Goal: Task Accomplishment & Management: Complete application form

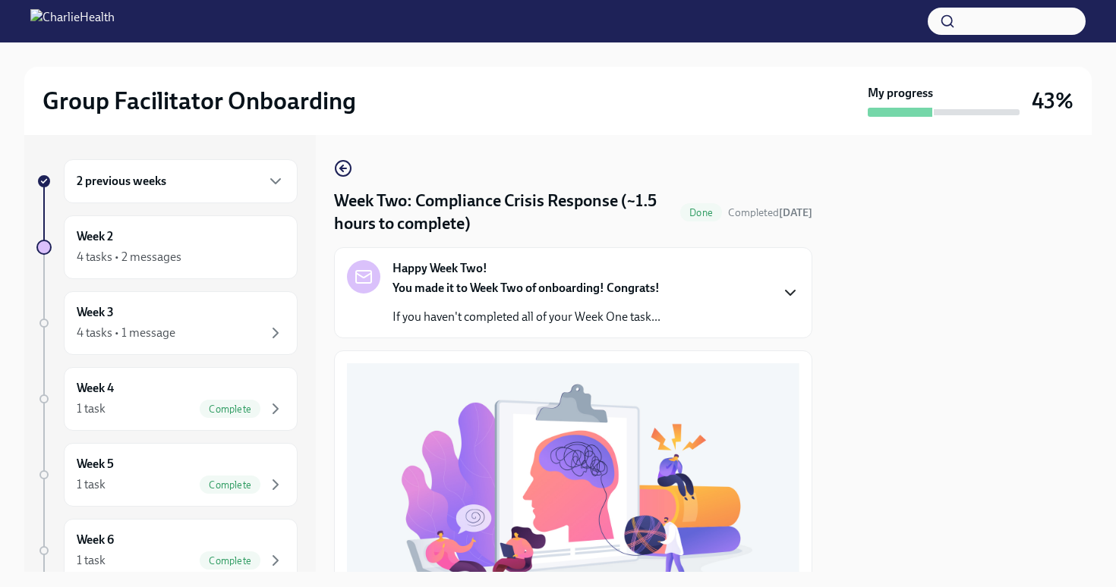
scroll to position [465, 0]
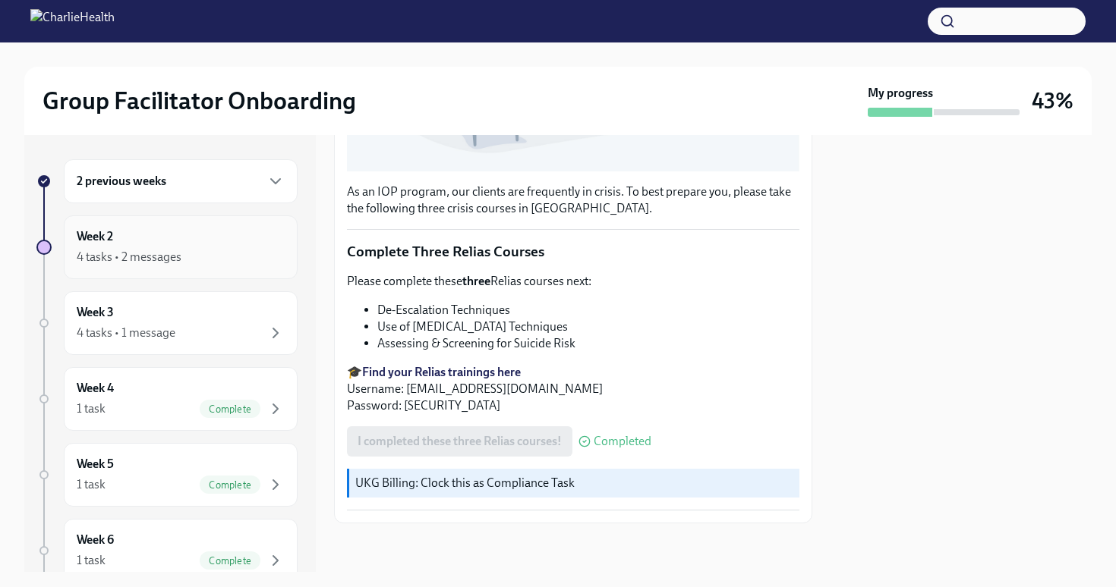
click at [201, 257] on div "4 tasks • 2 messages" at bounding box center [181, 257] width 208 height 18
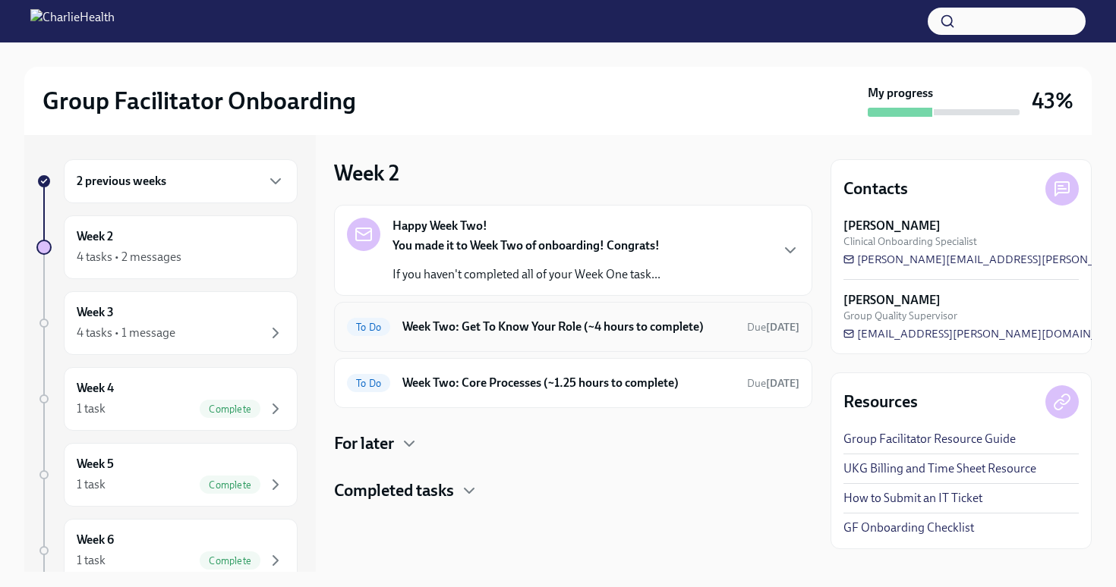
click at [677, 332] on h6 "Week Two: Get To Know Your Role (~4 hours to complete)" at bounding box center [568, 327] width 332 height 17
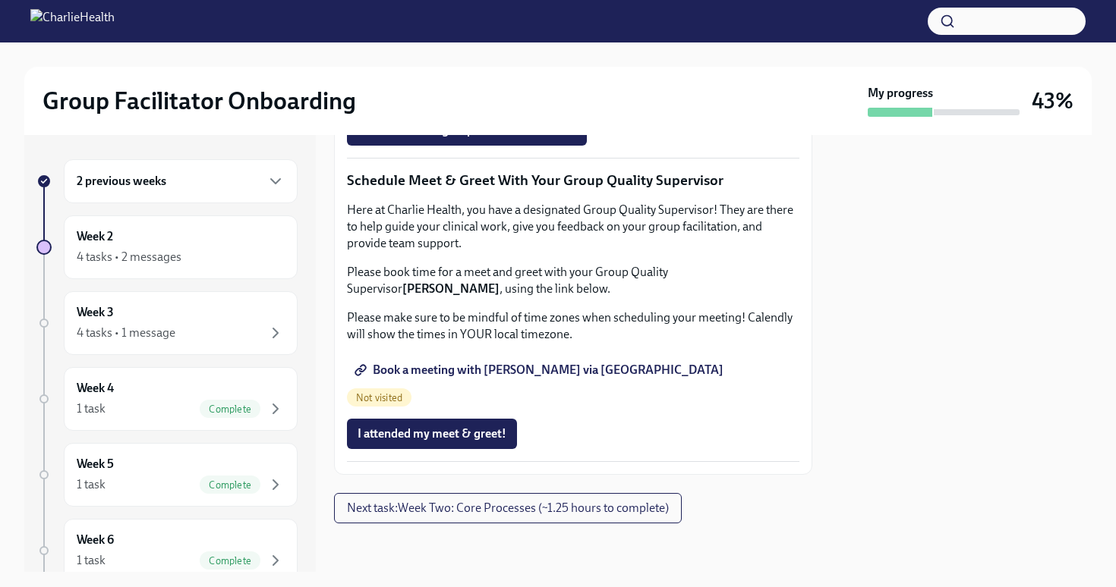
scroll to position [1492, 0]
click at [647, 513] on span "Next task : Week Two: Core Processes (~1.25 hours to complete)" at bounding box center [508, 508] width 322 height 15
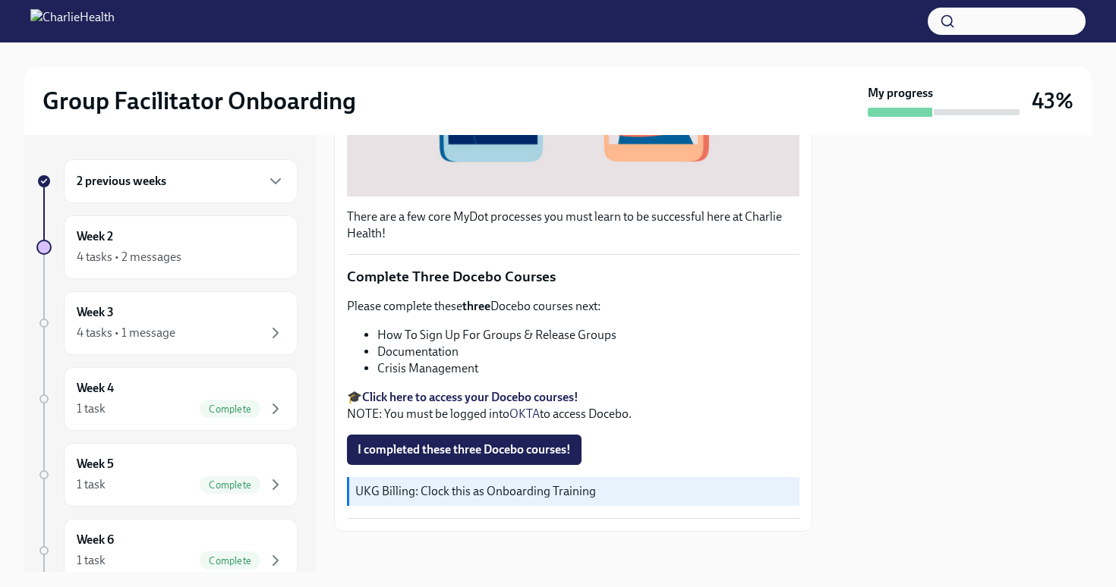
scroll to position [474, 0]
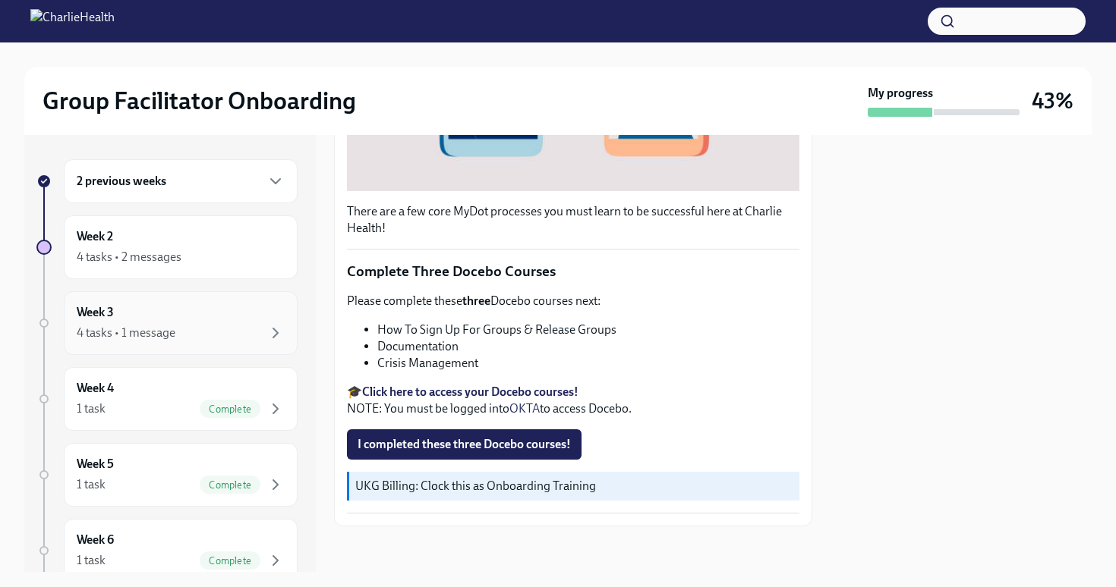
click at [196, 345] on div "Week 3 4 tasks • 1 message" at bounding box center [181, 323] width 234 height 64
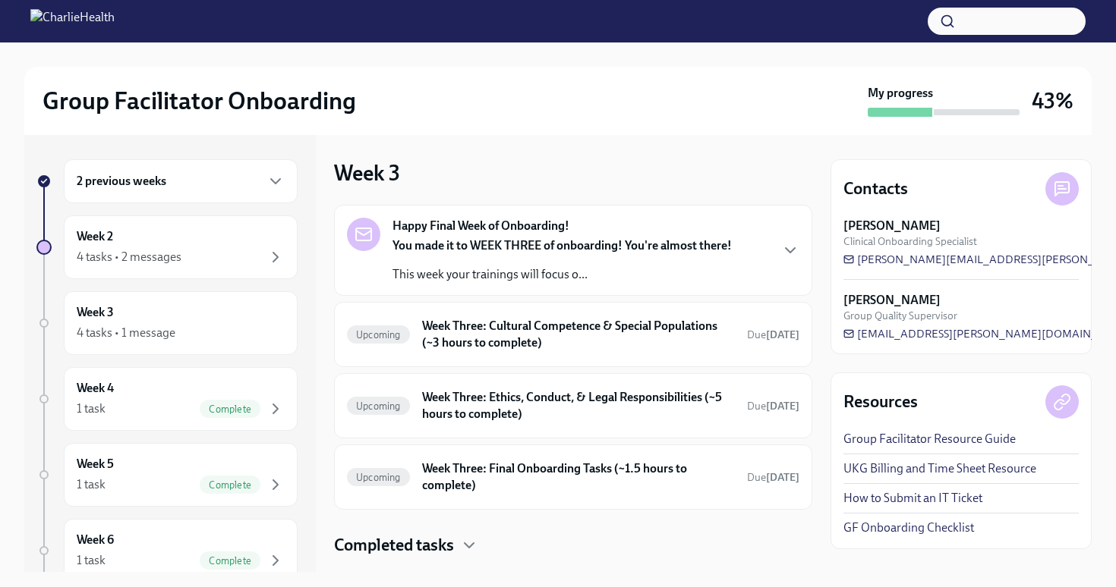
click at [786, 235] on div "Happy Final Week of Onboarding! You made it to WEEK THREE of onboarding! You're…" at bounding box center [573, 250] width 452 height 65
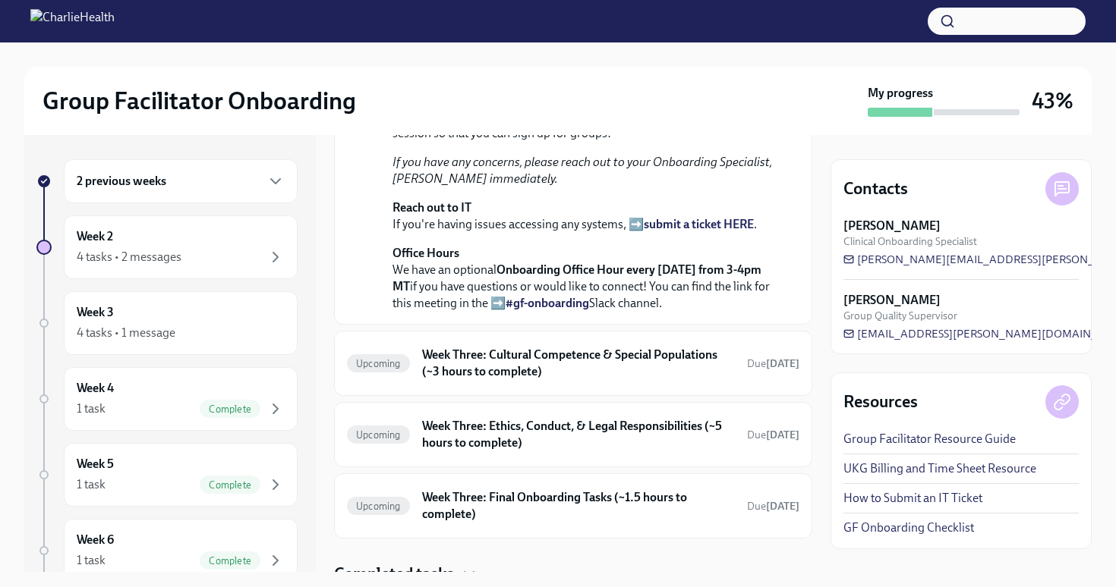
scroll to position [318, 0]
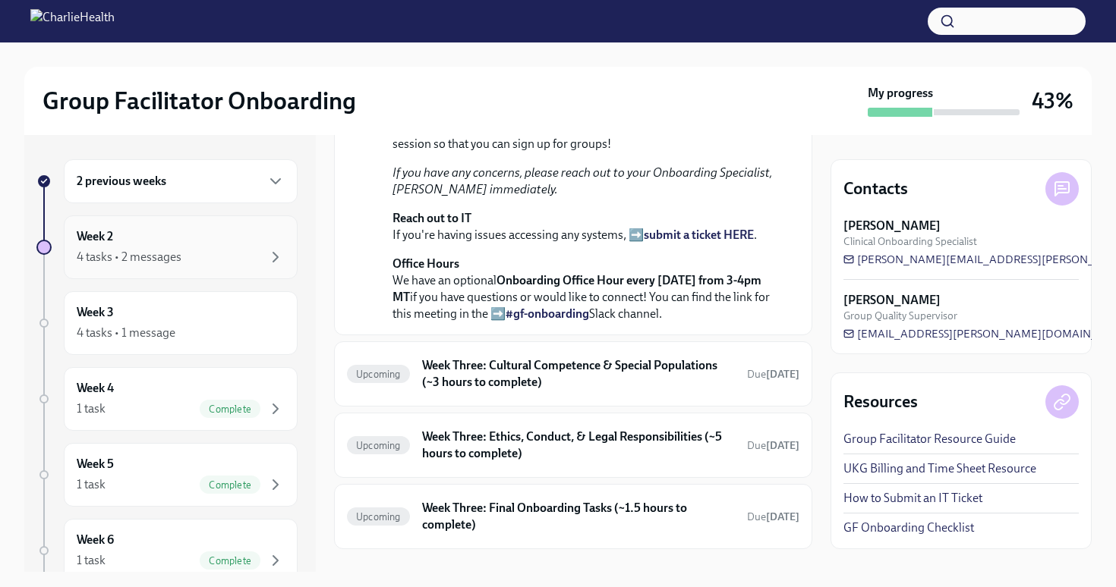
click at [166, 266] on div "Week 2 4 tasks • 2 messages" at bounding box center [181, 248] width 234 height 64
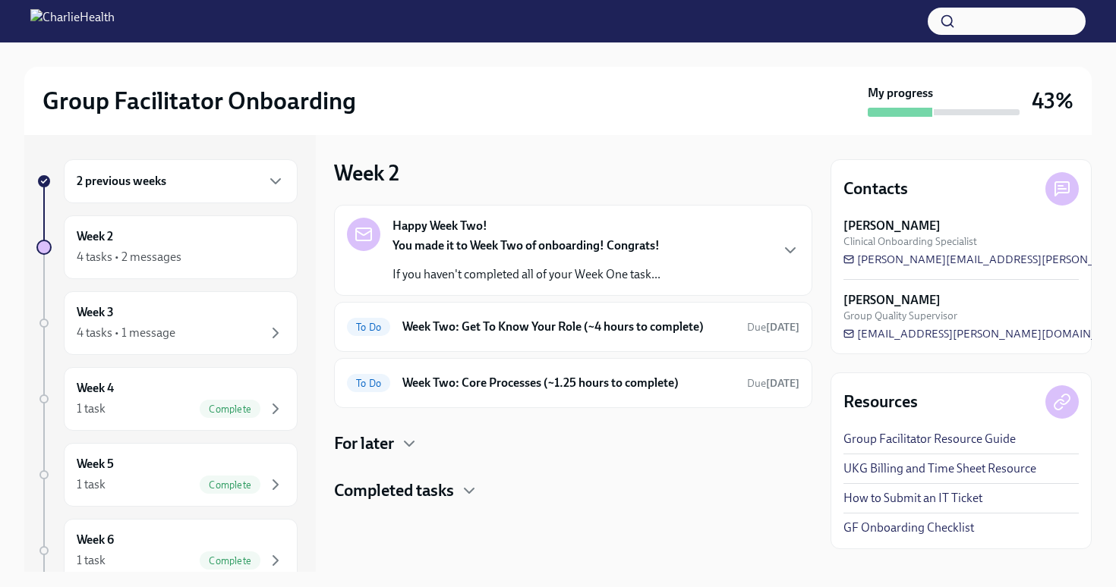
click at [780, 272] on div "Happy Week Two! You made it to Week Two of onboarding! Congrats! If you haven't…" at bounding box center [573, 250] width 452 height 65
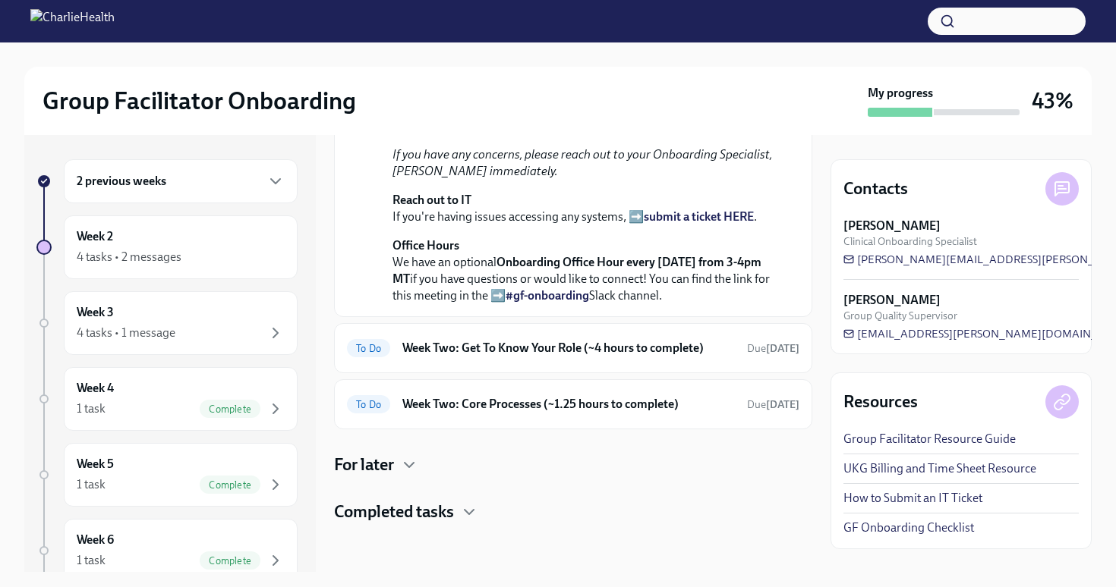
scroll to position [444, 0]
click at [751, 355] on span "Due [DATE]" at bounding box center [773, 348] width 52 height 13
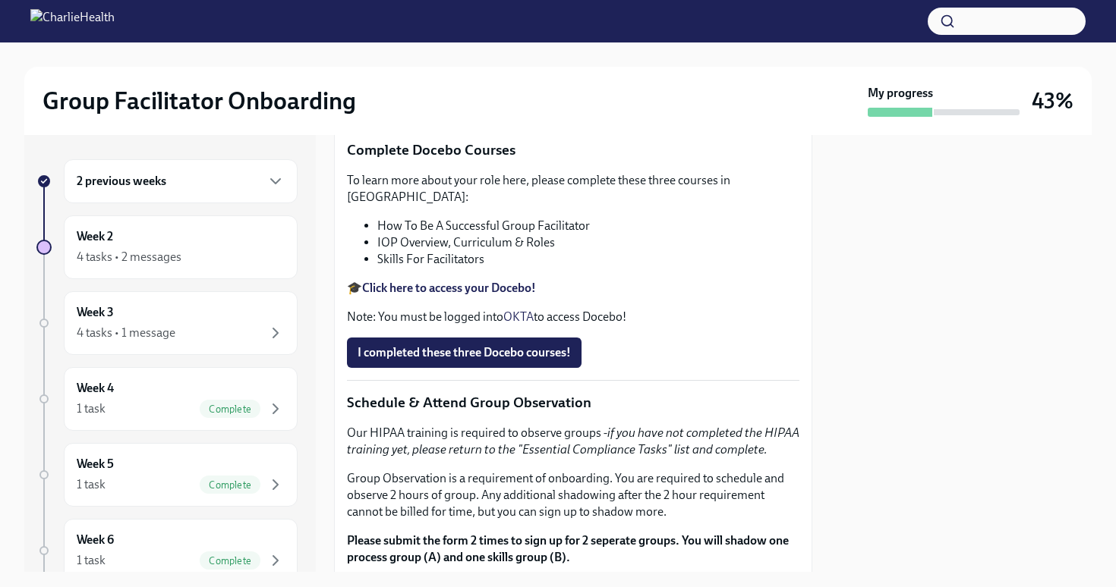
scroll to position [550, 0]
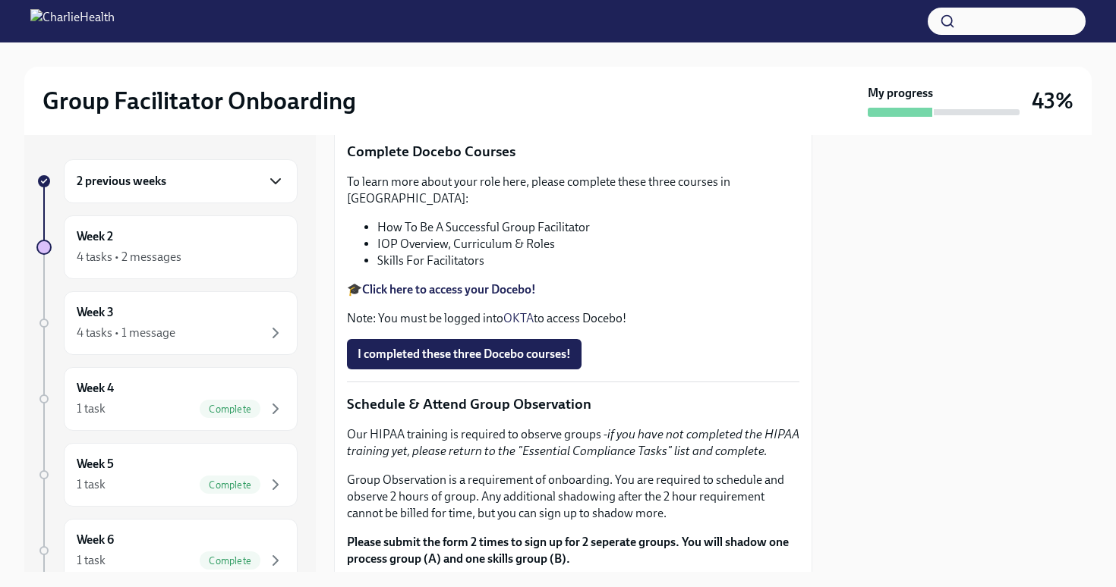
click at [275, 172] on icon "button" at bounding box center [275, 181] width 18 height 18
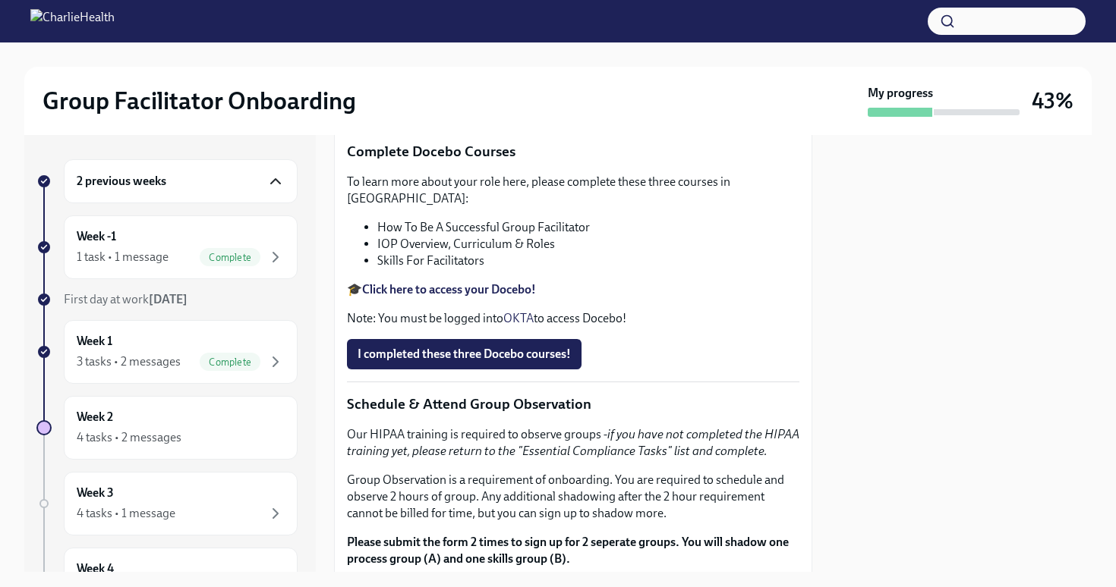
click at [279, 184] on icon "button" at bounding box center [275, 181] width 18 height 18
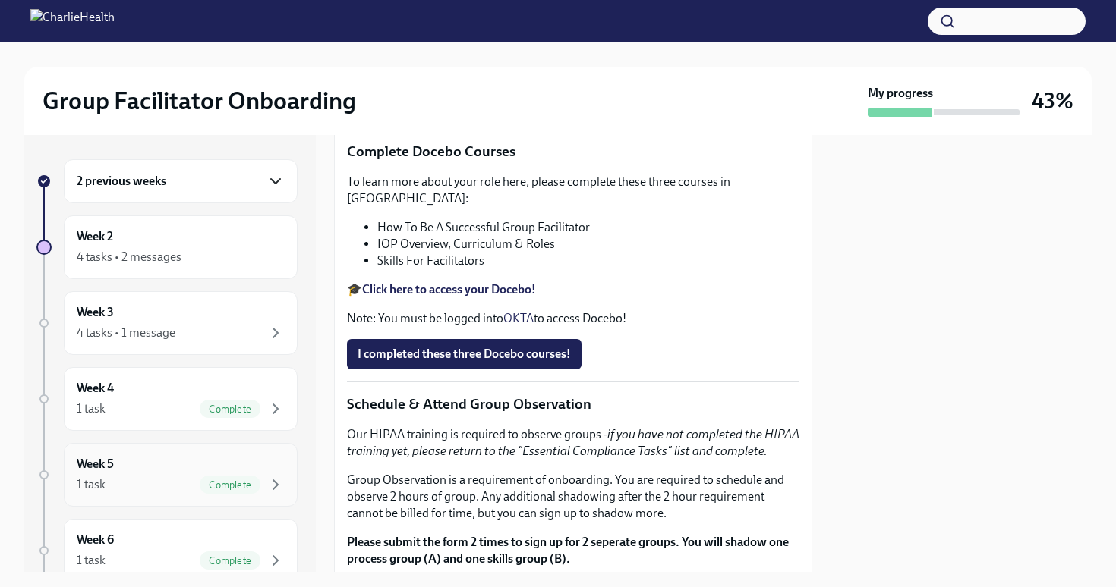
scroll to position [100, 0]
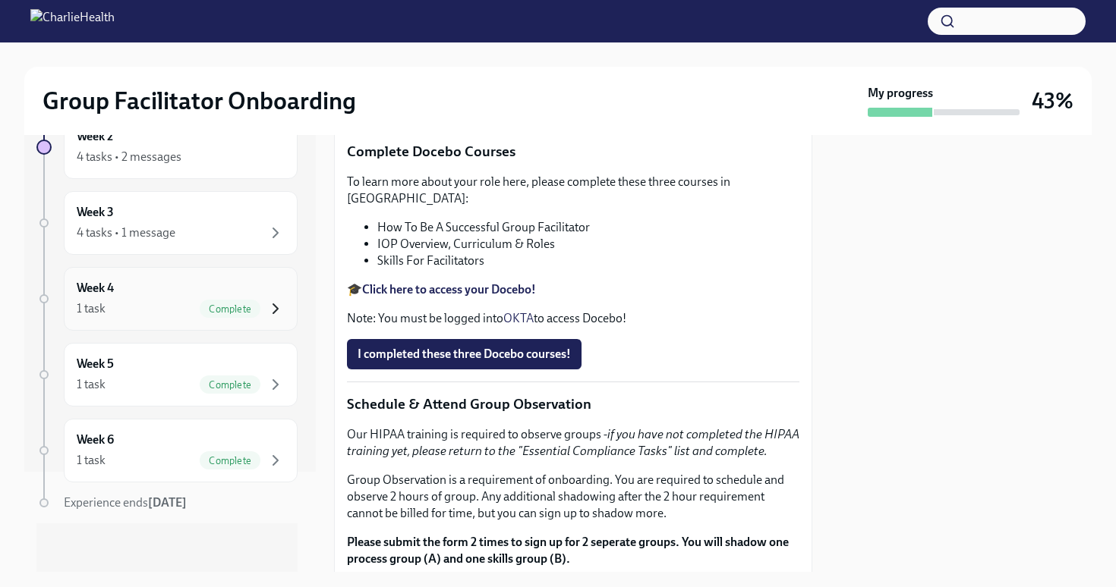
click at [268, 310] on icon "button" at bounding box center [275, 309] width 18 height 18
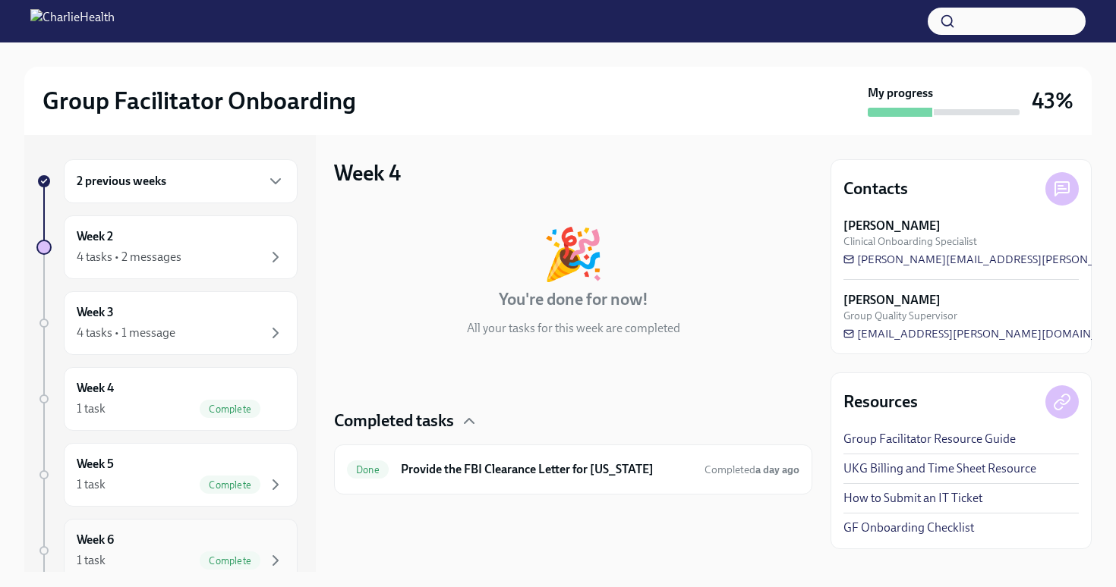
click at [245, 536] on div "Week 6 1 task Complete" at bounding box center [181, 551] width 208 height 38
click at [245, 550] on div "Week 6 1 task Complete" at bounding box center [181, 551] width 208 height 38
click at [203, 474] on div "Week 5 1 task Complete" at bounding box center [181, 475] width 208 height 38
click at [243, 400] on div "Complete" at bounding box center [230, 409] width 61 height 18
click at [144, 486] on div "1 task Complete" at bounding box center [181, 485] width 208 height 18
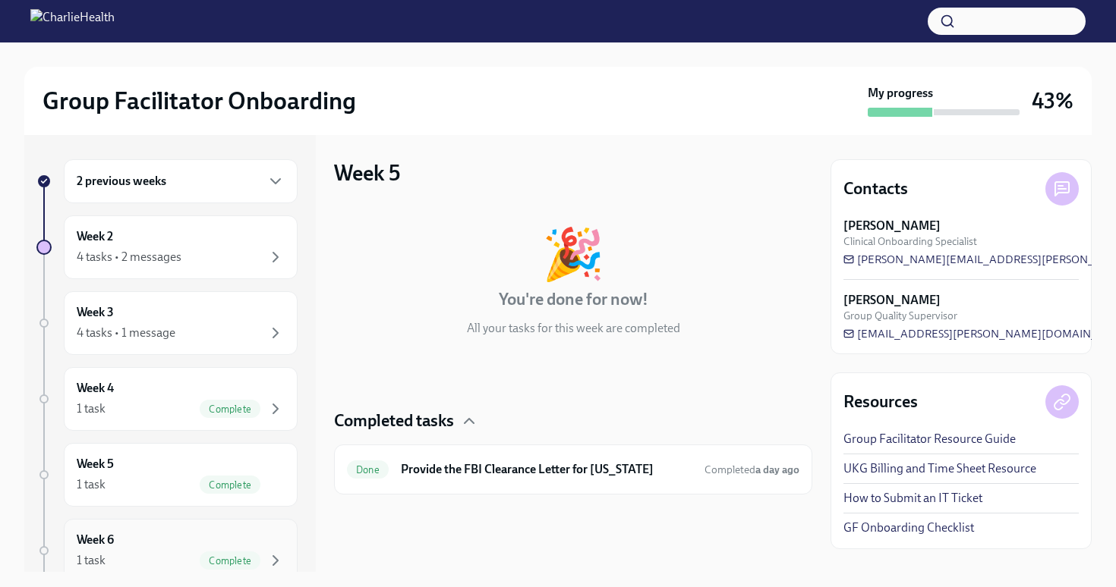
click at [150, 542] on div "Week 6 1 task Complete" at bounding box center [181, 551] width 208 height 38
click at [486, 468] on h6 "Provide the FBI Clearance Letter for [US_STATE]" at bounding box center [546, 469] width 291 height 17
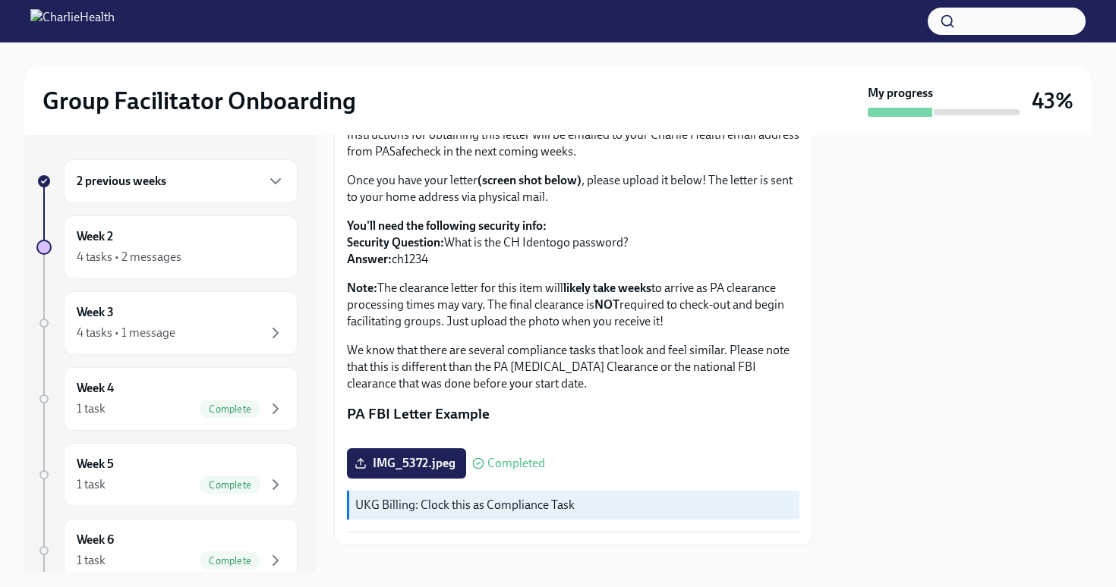
scroll to position [307, 0]
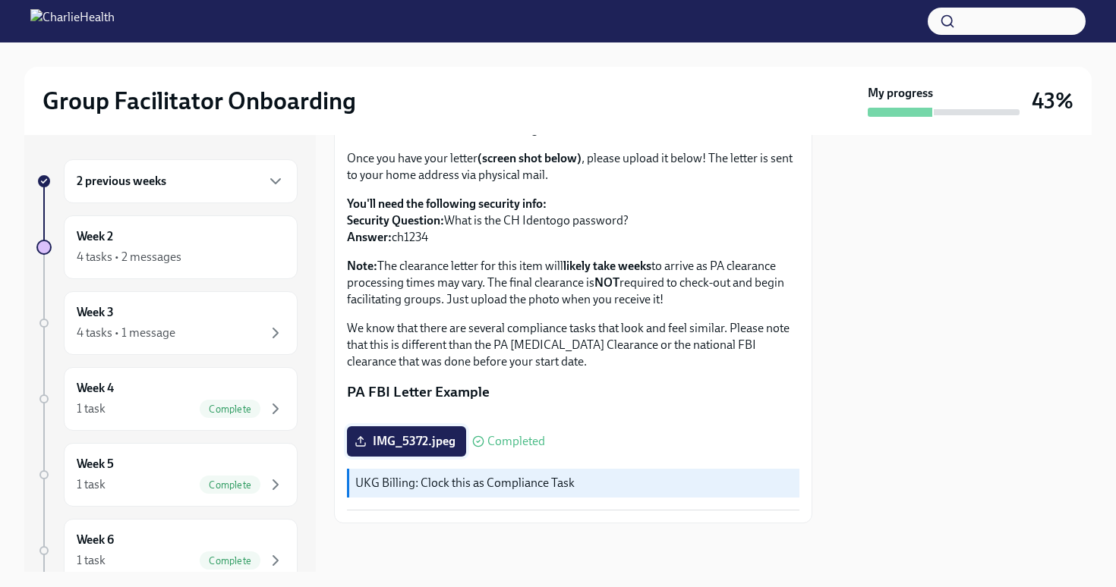
click at [430, 441] on span "IMG_5372.jpeg" at bounding box center [406, 441] width 98 height 15
click at [0, 0] on input "IMG_5372.jpeg" at bounding box center [0, 0] width 0 height 0
click at [244, 314] on div "Week 3 4 tasks • 1 message" at bounding box center [181, 323] width 208 height 38
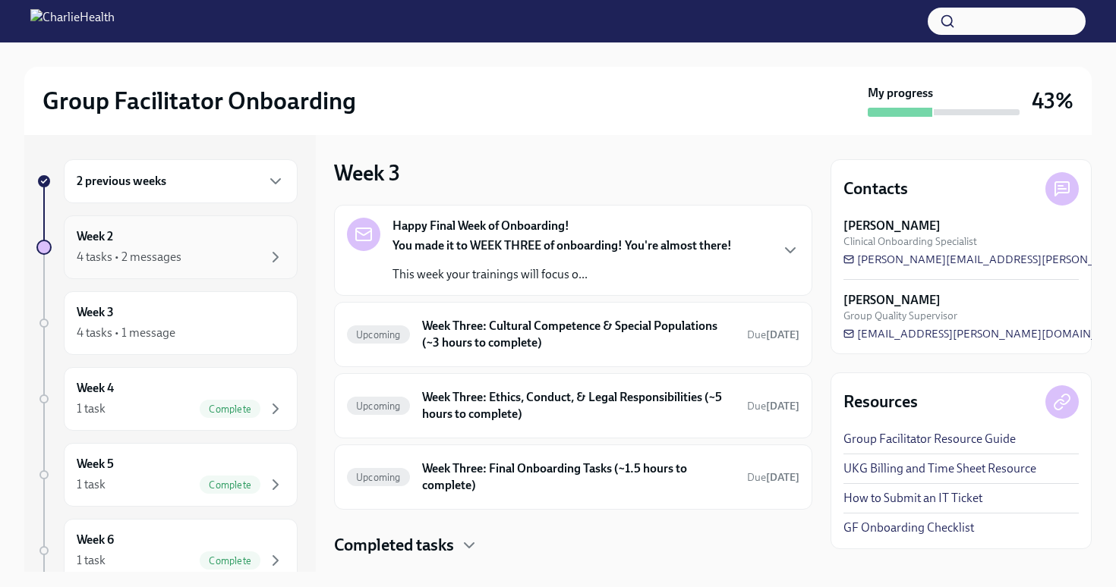
click at [203, 244] on div "Week 2 4 tasks • 2 messages" at bounding box center [181, 247] width 208 height 38
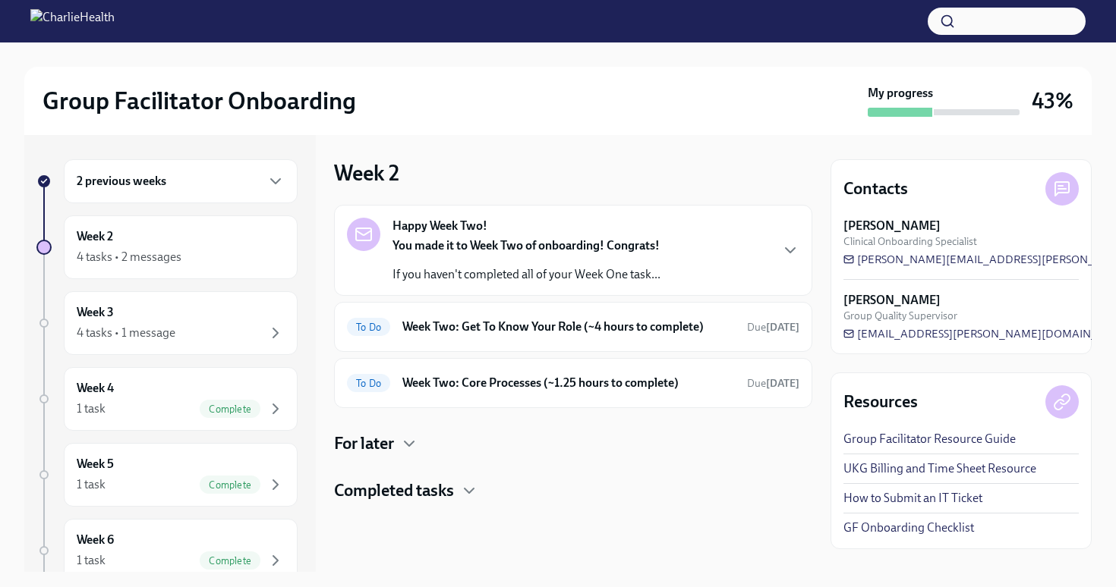
click at [765, 260] on div "Happy Week Two! You made it to Week Two of onboarding! Congrats! If you haven't…" at bounding box center [573, 250] width 452 height 65
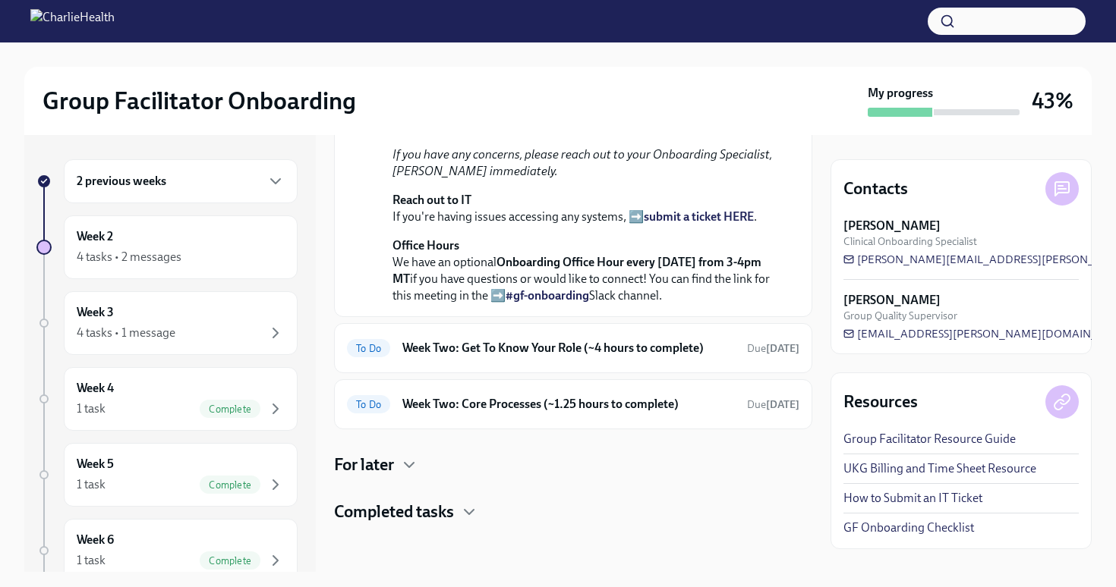
scroll to position [361, 0]
click at [700, 357] on h6 "Week Two: Get To Know Your Role (~4 hours to complete)" at bounding box center [568, 348] width 332 height 17
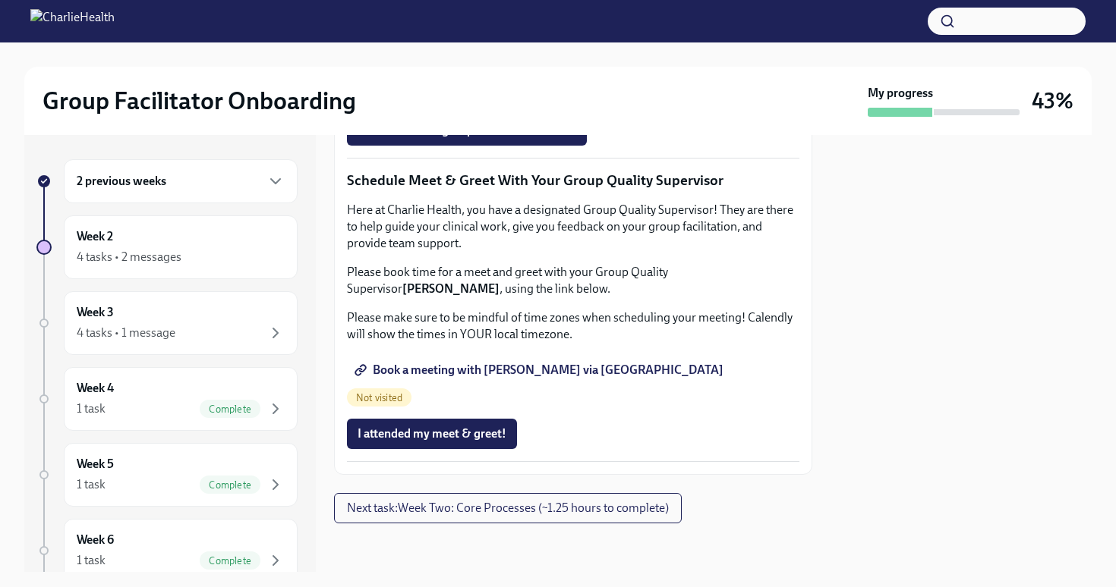
scroll to position [1492, 0]
click at [625, 512] on span "Next task : Week Two: Core Processes (~1.25 hours to complete)" at bounding box center [508, 508] width 322 height 15
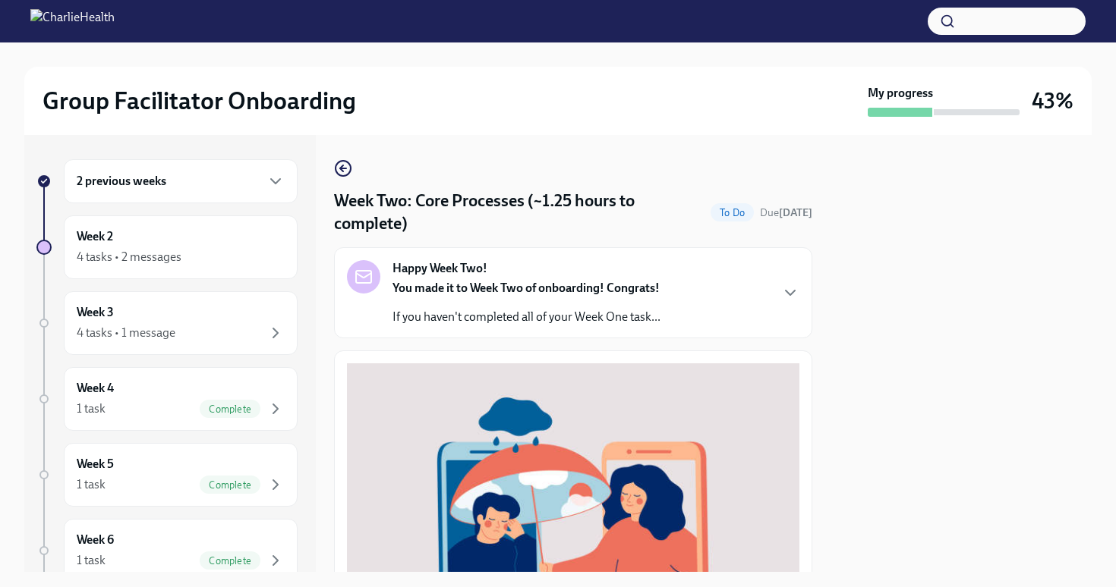
click at [773, 305] on div "Happy Week Two! You made it to Week Two of onboarding! Congrats! If you haven't…" at bounding box center [573, 292] width 452 height 65
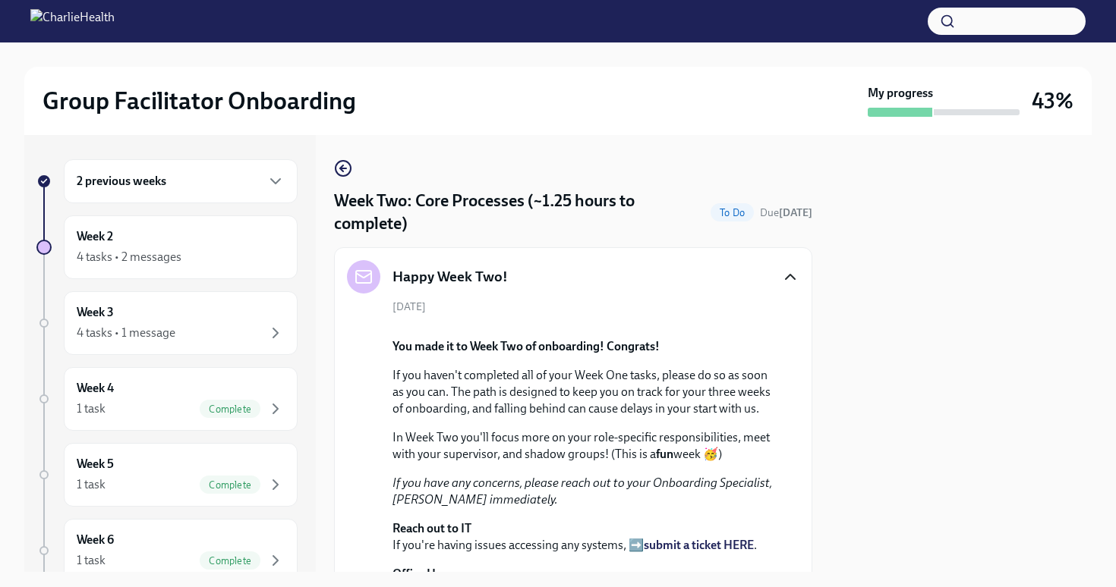
click at [786, 277] on icon "button" at bounding box center [790, 277] width 18 height 18
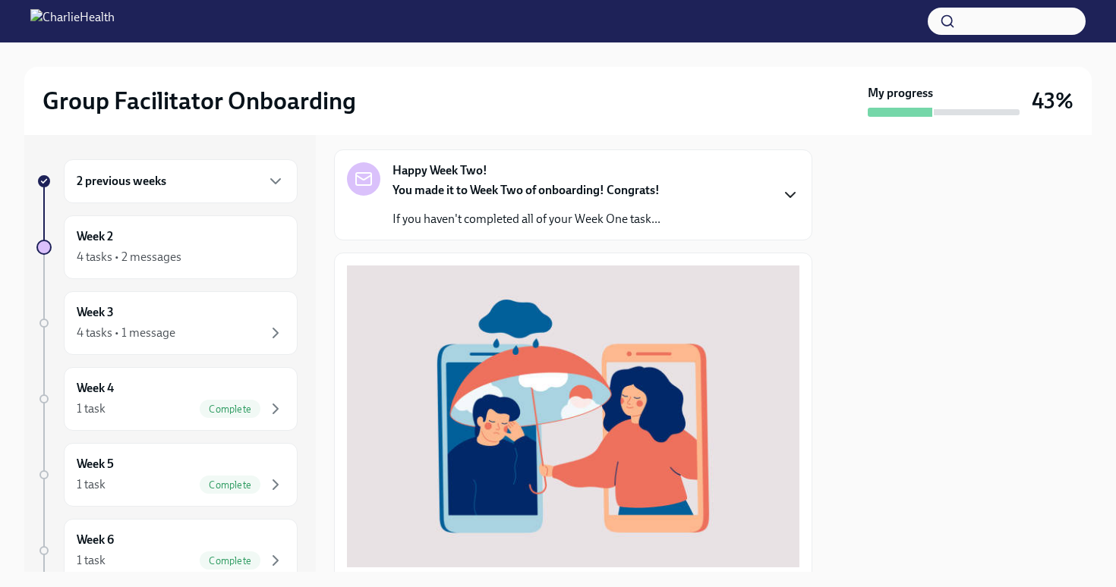
scroll to position [161, 0]
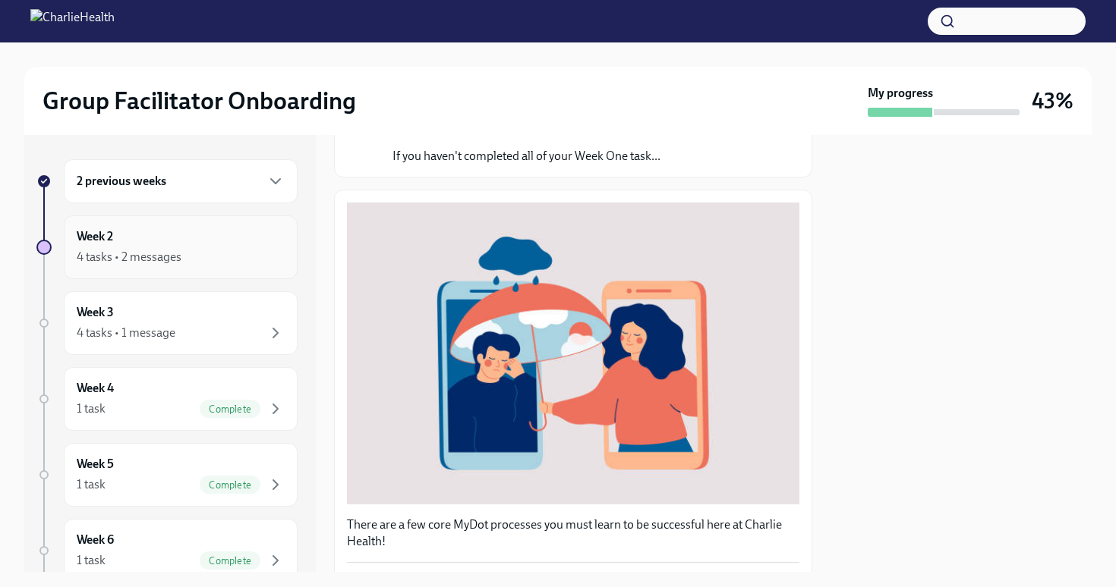
click at [225, 272] on div "Week 2 4 tasks • 2 messages" at bounding box center [181, 248] width 234 height 64
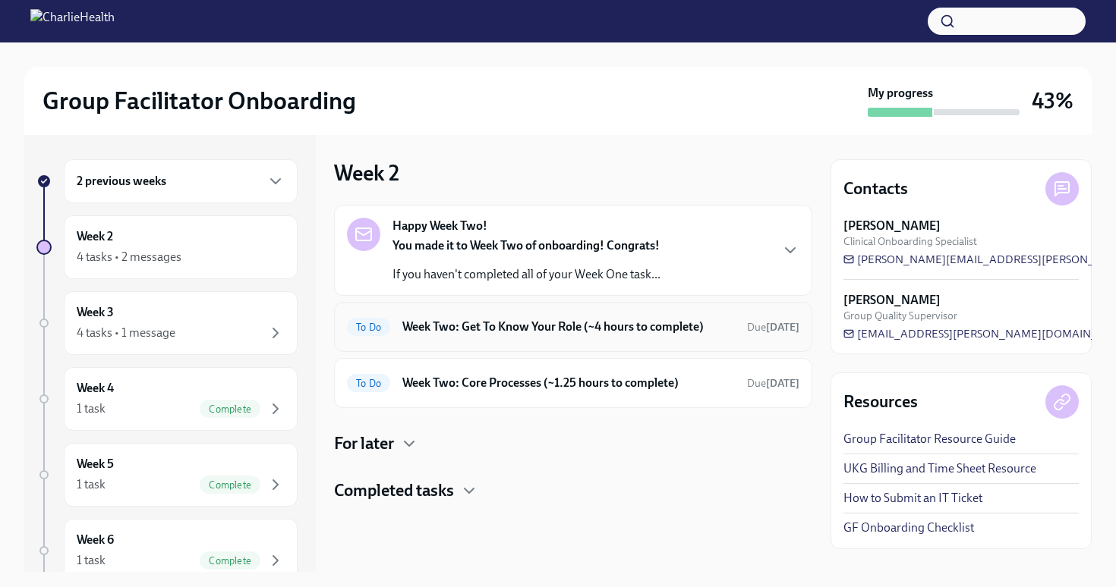
click at [650, 338] on div "To Do Week Two: Get To Know Your Role (~4 hours to complete) Due [DATE]" at bounding box center [573, 327] width 452 height 24
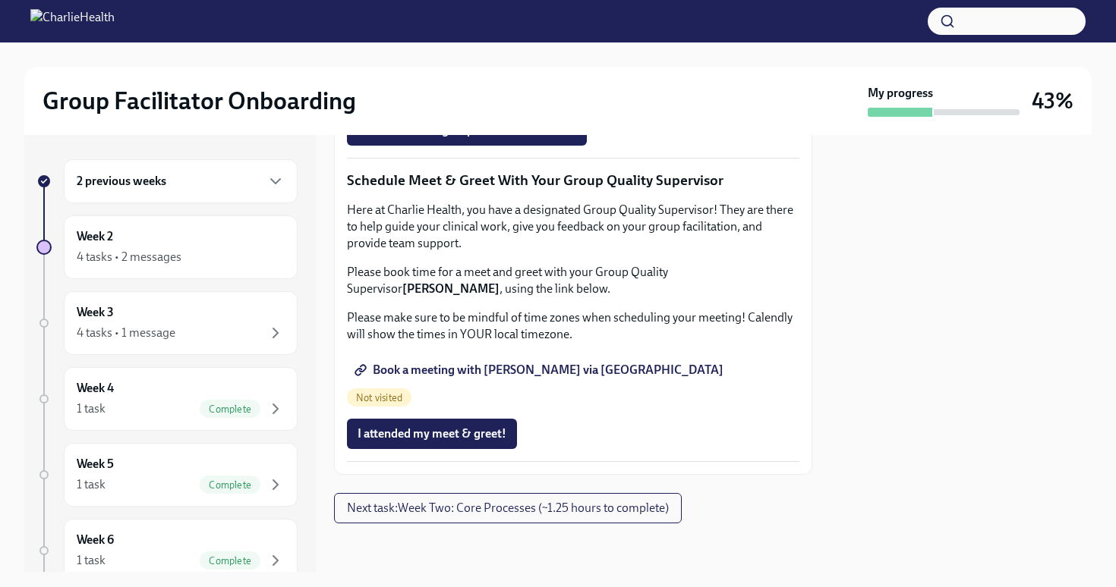
scroll to position [1492, 0]
click at [620, 515] on span "Next task : Week Two: Core Processes (~1.25 hours to complete)" at bounding box center [508, 508] width 322 height 15
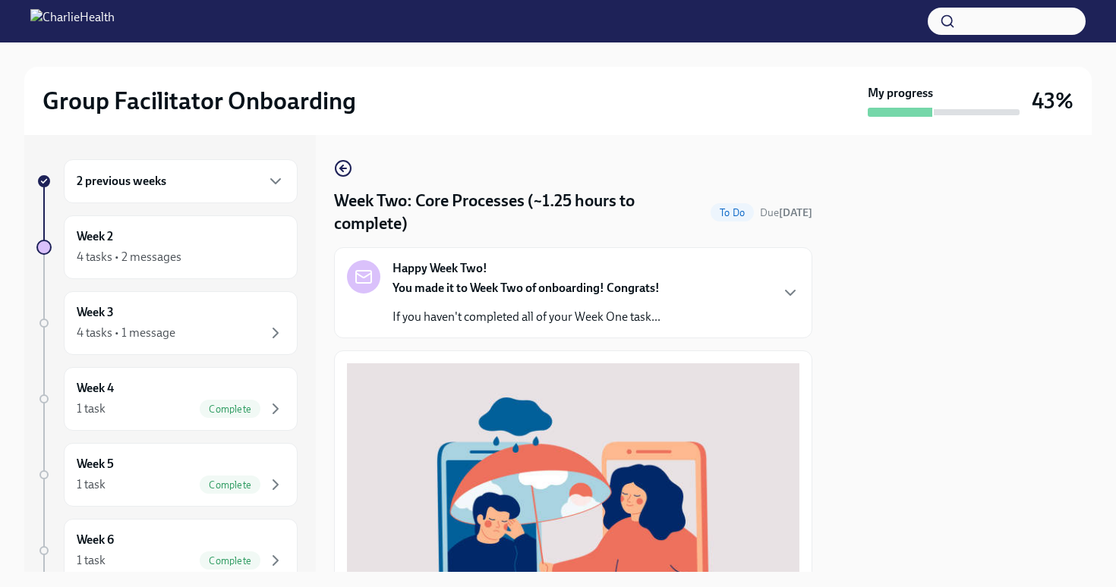
click at [777, 292] on div "Happy Week Two! You made it to Week Two of onboarding! Congrats! If you haven't…" at bounding box center [573, 292] width 452 height 65
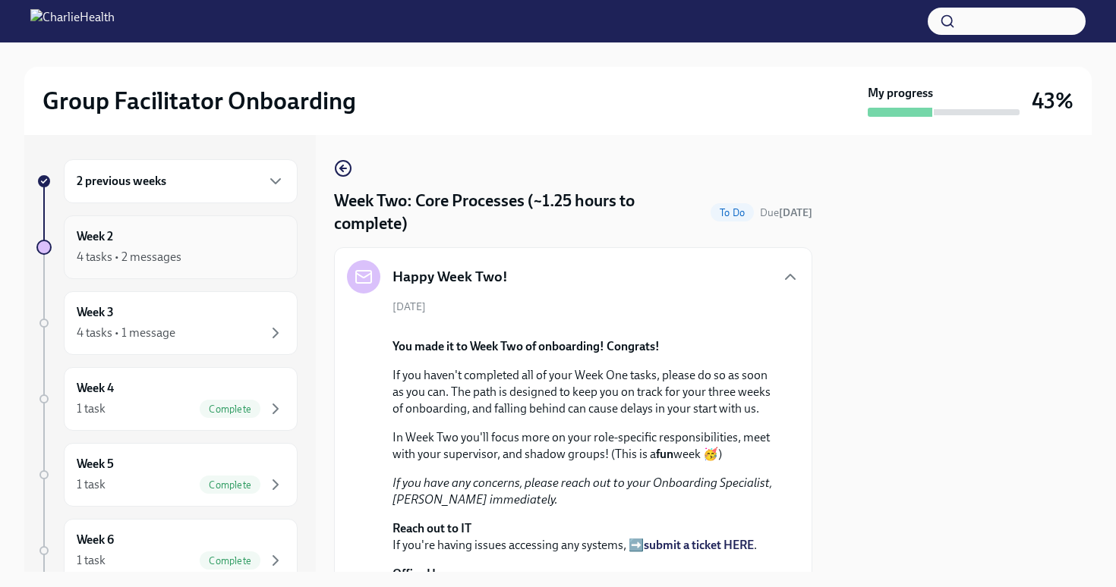
click at [232, 265] on div "4 tasks • 2 messages" at bounding box center [181, 257] width 208 height 18
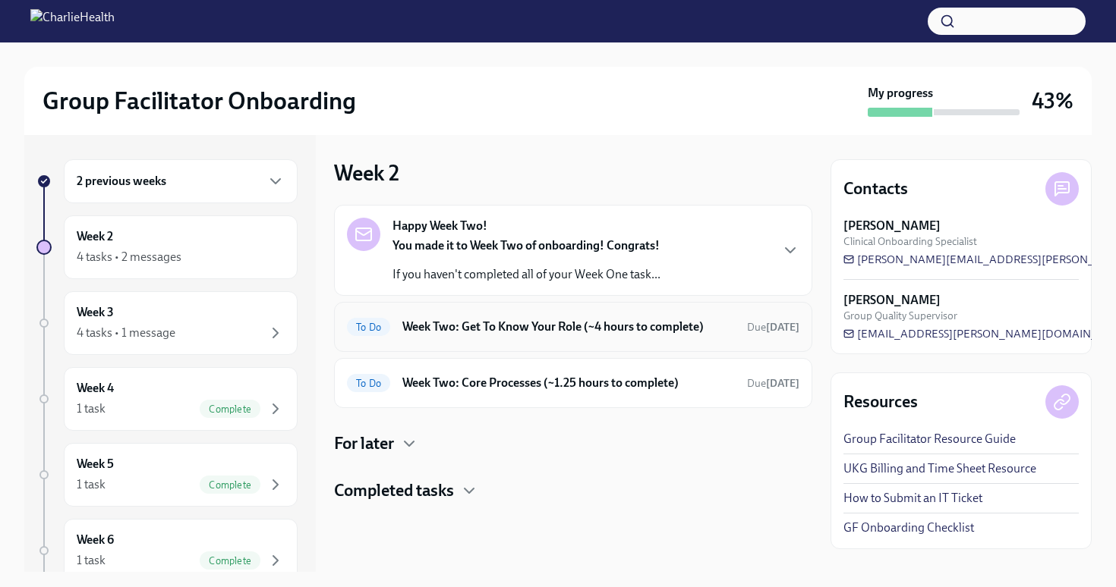
click at [709, 338] on div "To Do Week Two: Get To Know Your Role (~4 hours to complete) Due [DATE]" at bounding box center [573, 327] width 452 height 24
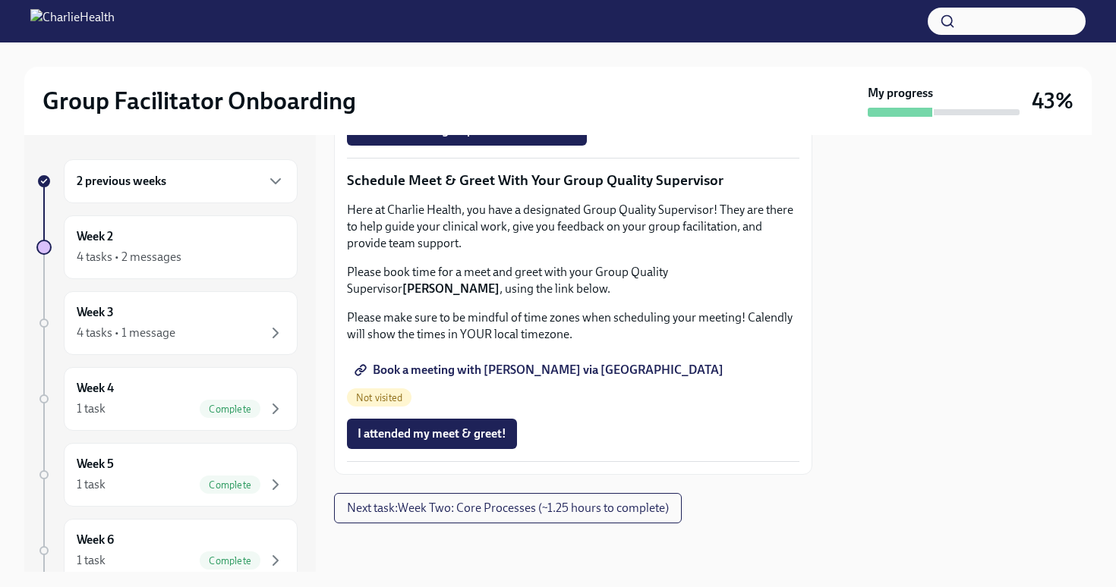
scroll to position [1492, 0]
